Goal: Information Seeking & Learning: Find specific fact

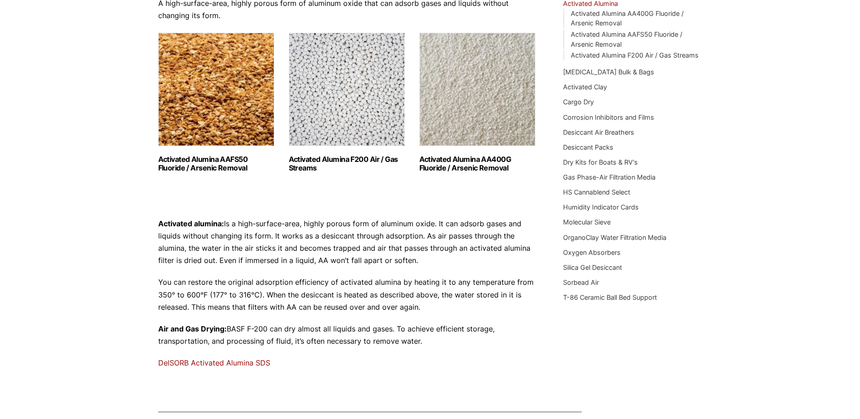
scroll to position [4, 0]
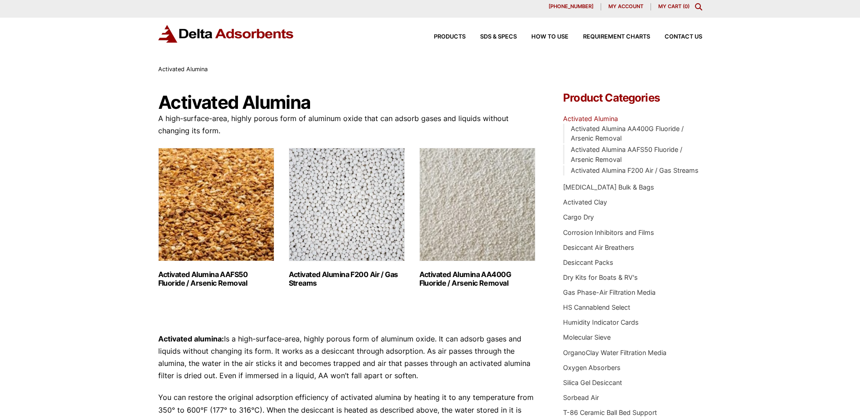
drag, startPoint x: 353, startPoint y: 318, endPoint x: 345, endPoint y: 304, distance: 16.0
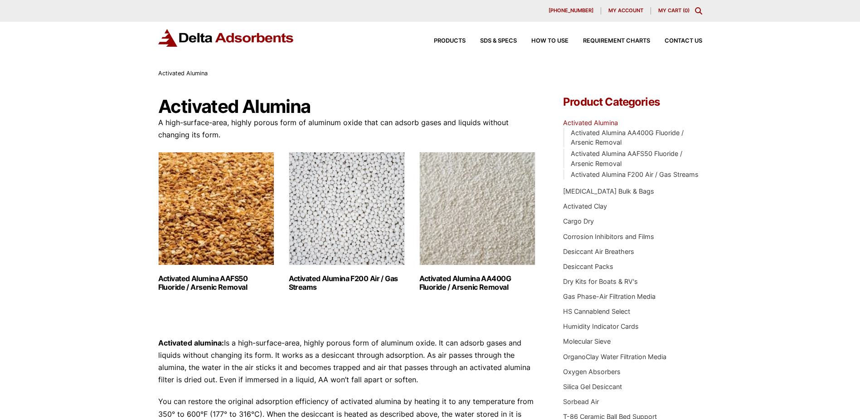
drag, startPoint x: 345, startPoint y: 304, endPoint x: 199, endPoint y: 224, distance: 166.7
click at [195, 222] on img "Visit product category Activated Alumina AAFS50 Fluoride / Arsenic Removal" at bounding box center [216, 208] width 116 height 113
click at [352, 268] on link "Activated Alumina F200 Air / Gas Streams (3)" at bounding box center [347, 222] width 116 height 140
click at [456, 203] on img "Visit product category Activated Alumina AA400G Fluoride / Arsenic Removal" at bounding box center [477, 208] width 116 height 113
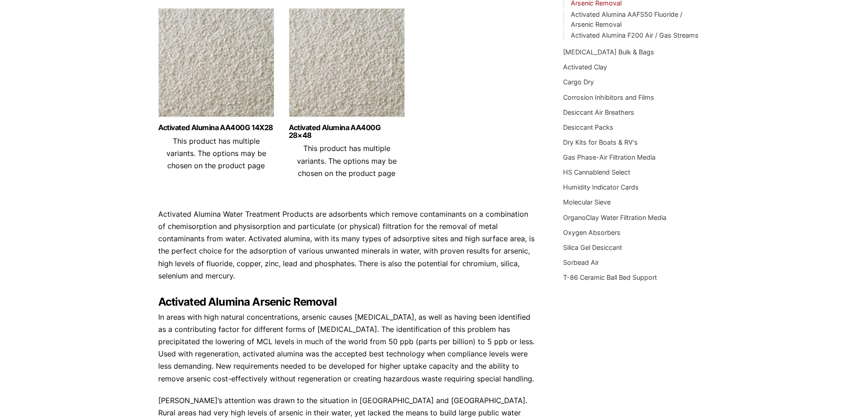
scroll to position [27, 0]
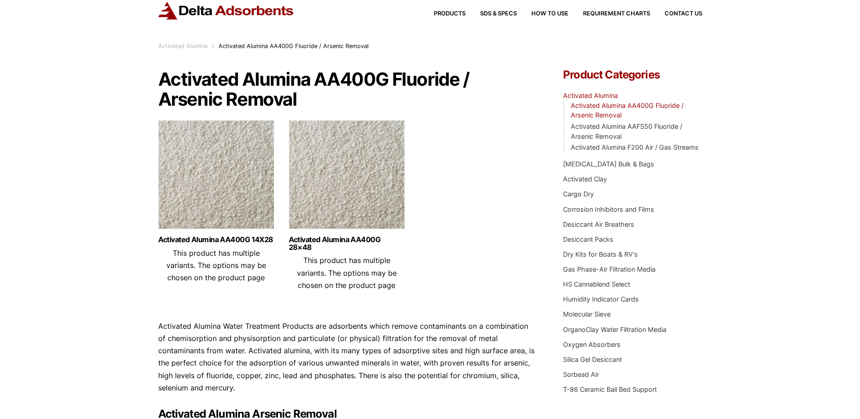
click at [344, 143] on img at bounding box center [347, 176] width 116 height 113
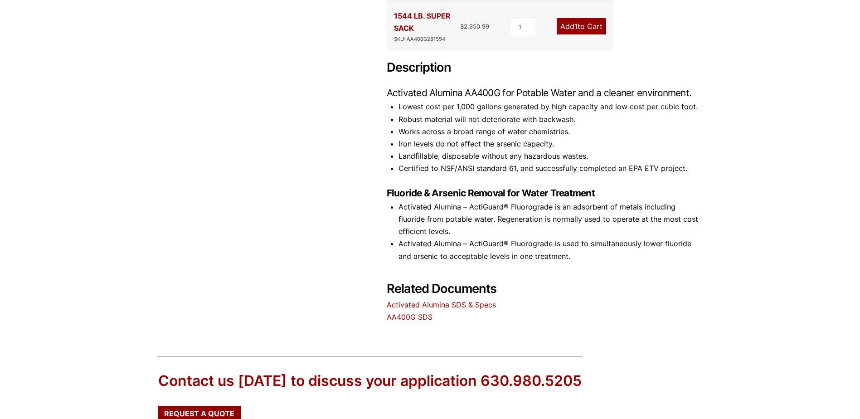
scroll to position [499, 0]
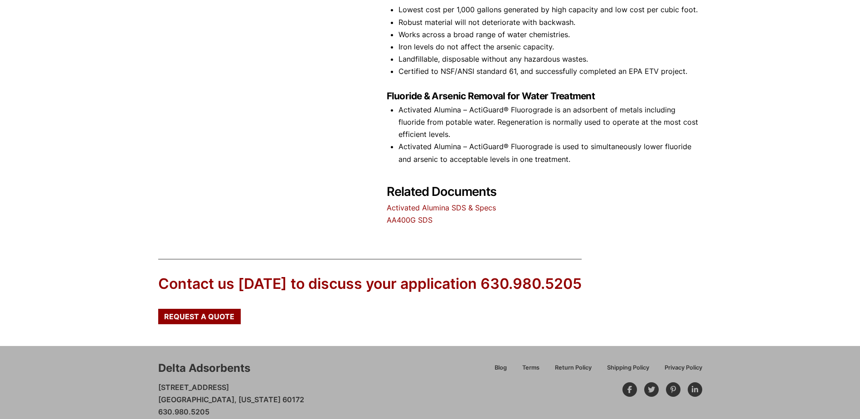
click at [440, 203] on link "Activated Alumina SDS & Specs" at bounding box center [441, 207] width 109 height 9
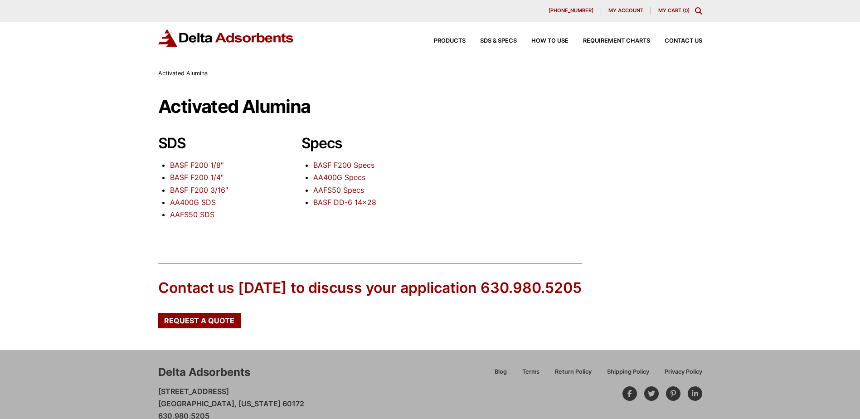
click at [328, 177] on link "AA400G Specs" at bounding box center [339, 177] width 52 height 9
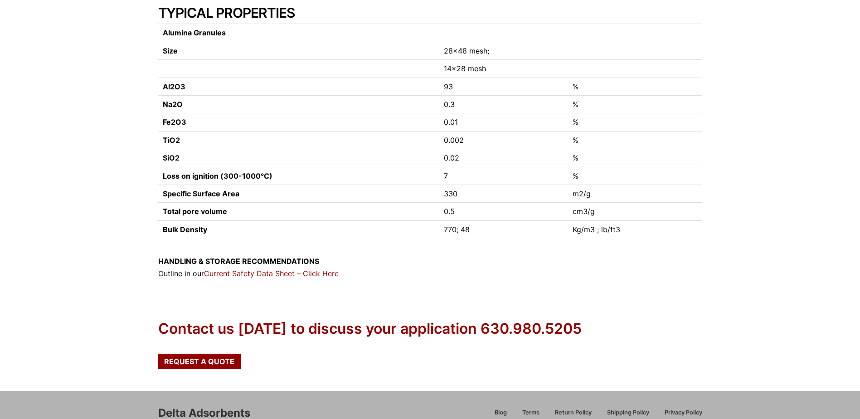
scroll to position [136, 0]
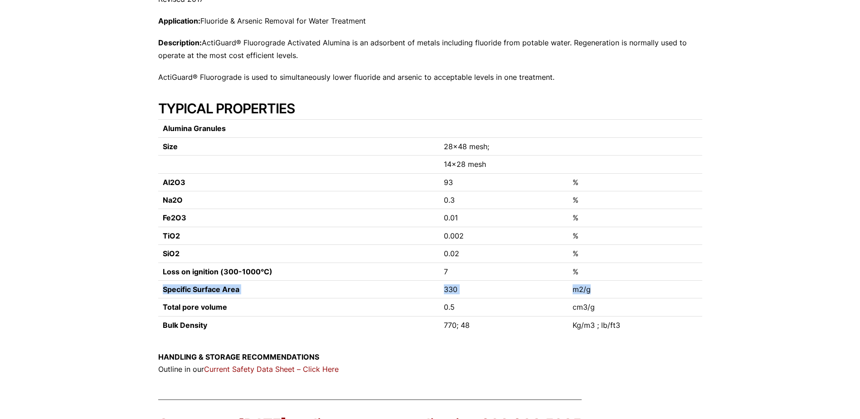
drag, startPoint x: 507, startPoint y: 290, endPoint x: 162, endPoint y: 291, distance: 344.5
click at [162, 291] on tr "Specific Surface Area 330 m2/g" at bounding box center [430, 289] width 544 height 18
drag, startPoint x: 162, startPoint y: 291, endPoint x: 147, endPoint y: 310, distance: 23.9
click at [147, 310] on div "Our website has detected that you are using an outdated browser that will preve…" at bounding box center [430, 225] width 860 height 722
